Goal: Navigation & Orientation: Find specific page/section

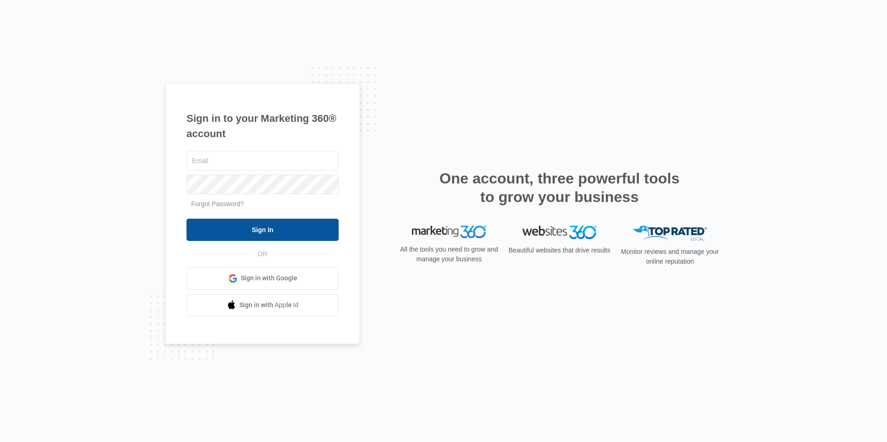
type input "Lane@ROOFERSCHOICE.COM"
click at [248, 219] on input "Sign In" at bounding box center [262, 230] width 152 height 22
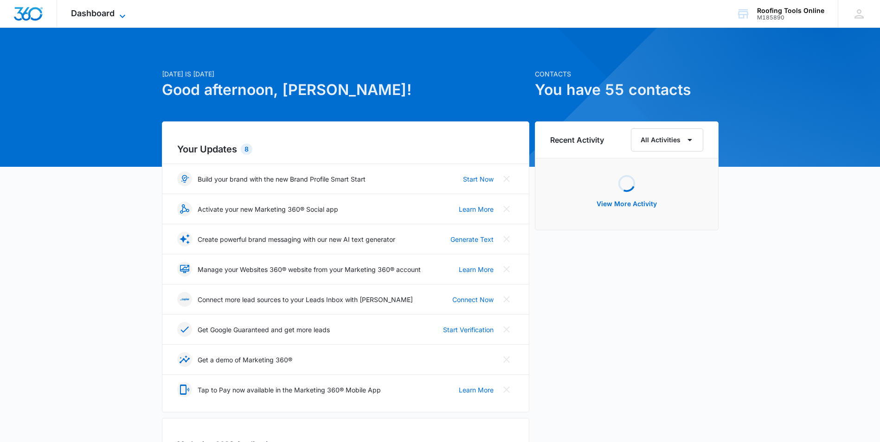
click at [108, 14] on span "Dashboard" at bounding box center [93, 13] width 44 height 10
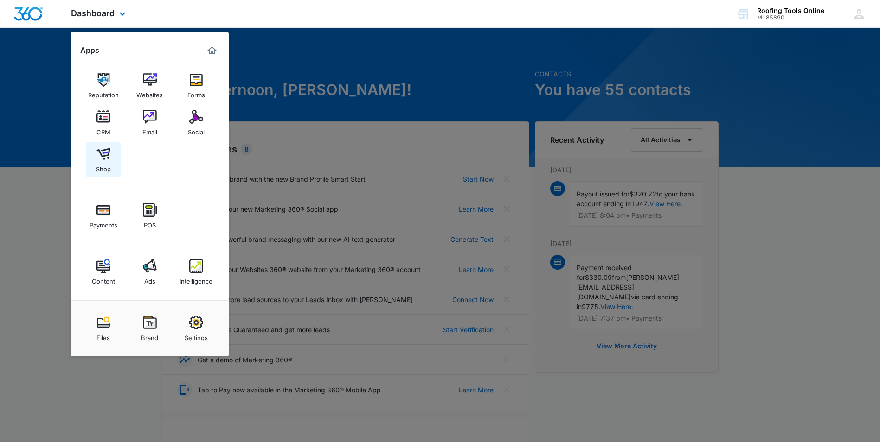
click at [103, 152] on img at bounding box center [103, 154] width 14 height 14
